Goal: Book appointment/travel/reservation

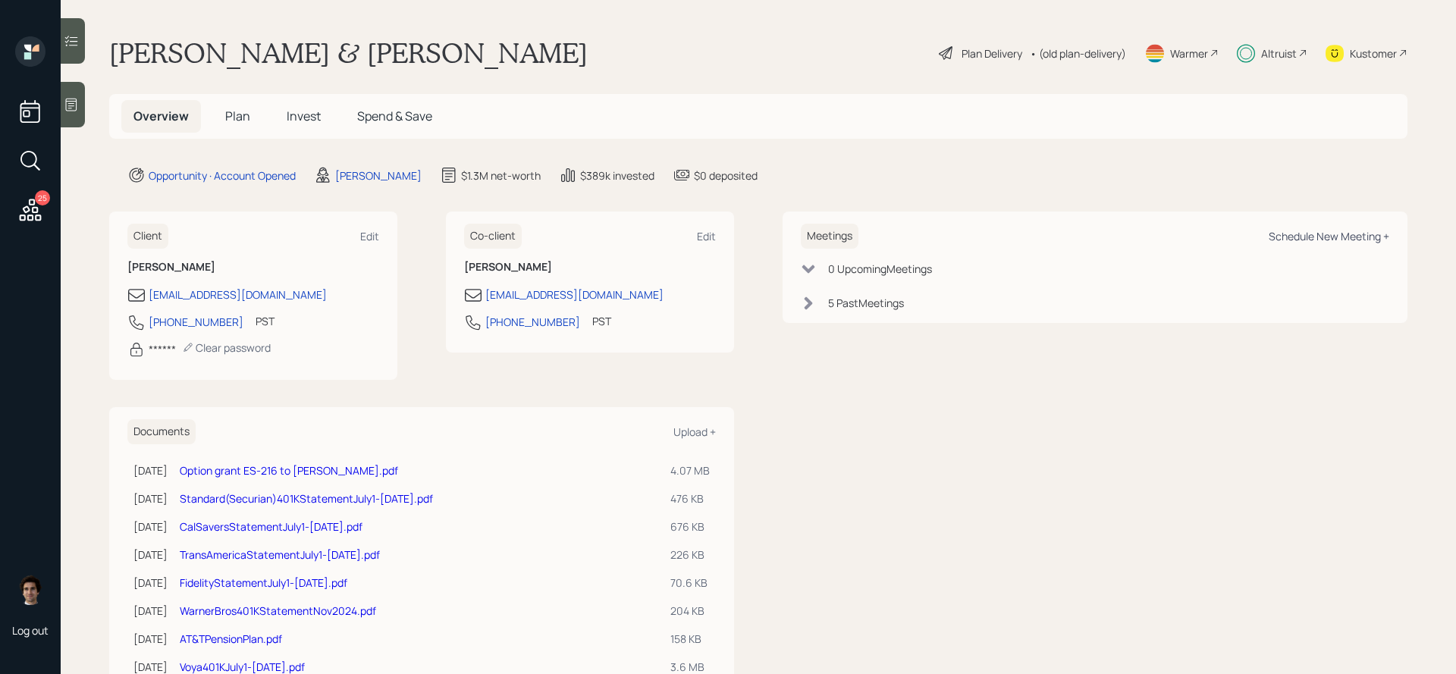
click at [1382, 237] on div "Schedule New Meeting +" at bounding box center [1328, 236] width 121 height 14
select select "59554aeb-d739-4552-90b9-0d27d70b4bf7"
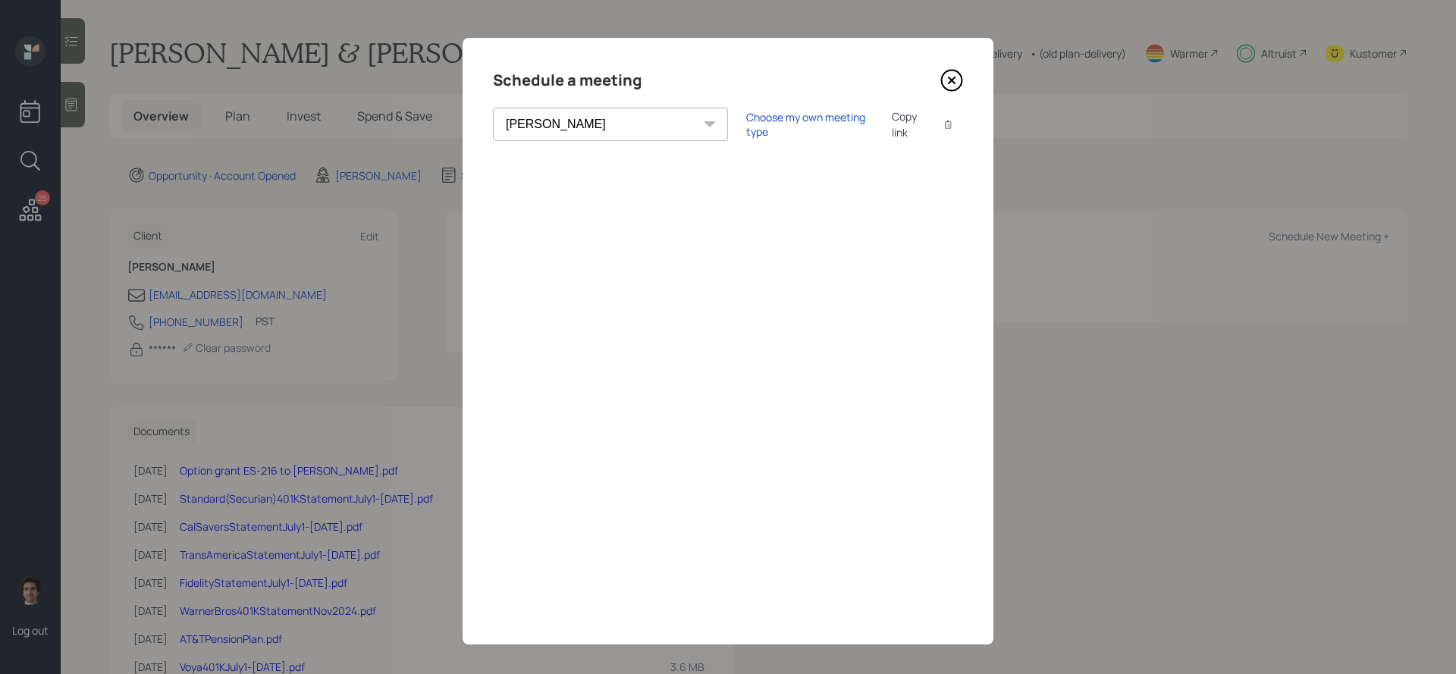
click at [892, 121] on div "Copy link" at bounding box center [909, 124] width 35 height 32
click at [953, 79] on icon at bounding box center [951, 80] width 6 height 6
